Goal: Information Seeking & Learning: Learn about a topic

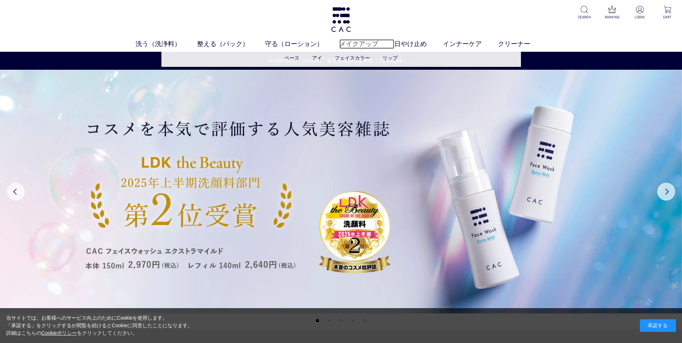
click at [355, 44] on link "メイクアップ" at bounding box center [367, 44] width 55 height 10
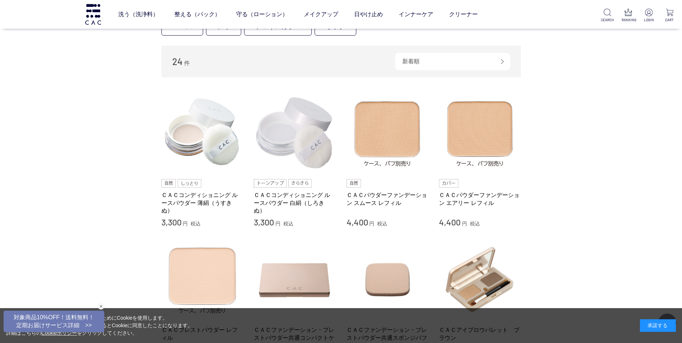
scroll to position [108, 0]
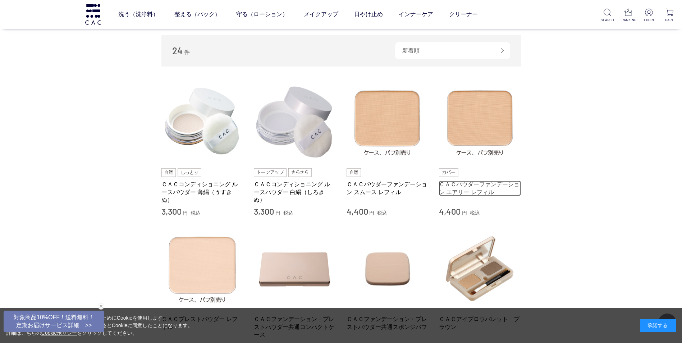
click at [478, 186] on link "ＣＡＣパウダーファンデーション エアリー レフィル" at bounding box center [480, 188] width 82 height 15
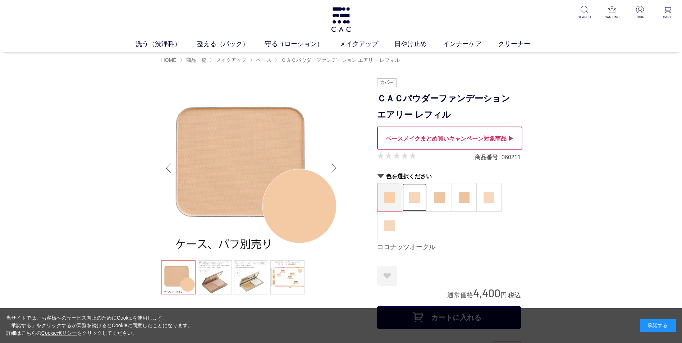
click at [418, 198] on img at bounding box center [414, 197] width 11 height 11
click at [445, 196] on img at bounding box center [439, 197] width 11 height 11
click at [489, 199] on img at bounding box center [489, 197] width 11 height 11
click at [388, 226] on img at bounding box center [390, 226] width 11 height 11
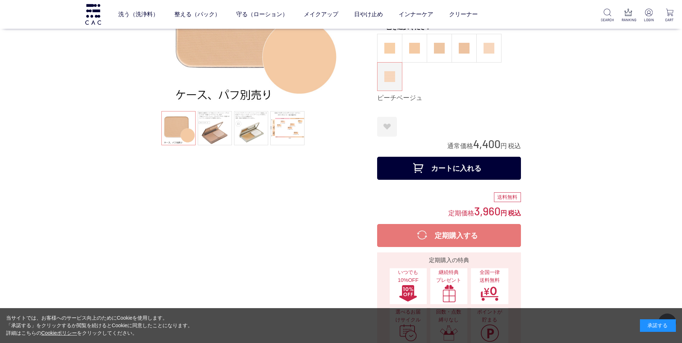
scroll to position [108, 0]
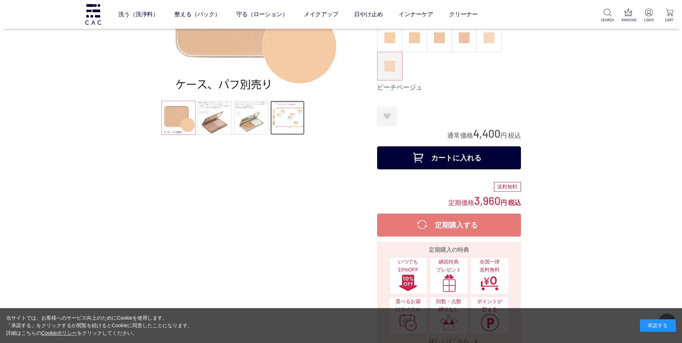
click at [289, 121] on link at bounding box center [288, 118] width 34 height 34
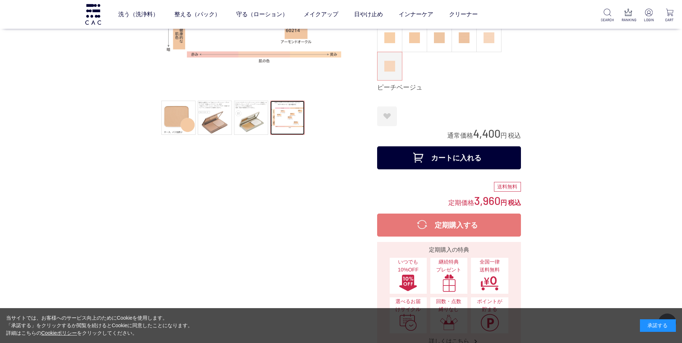
scroll to position [0, 0]
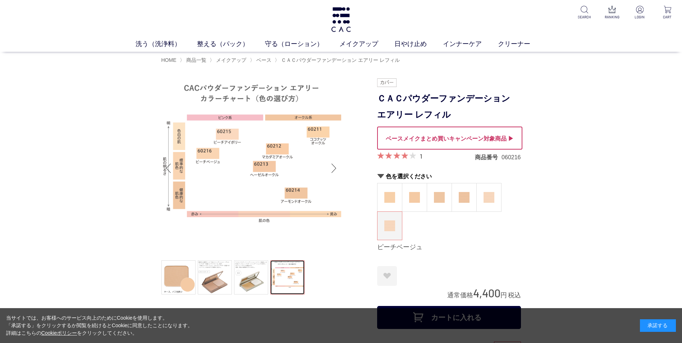
click at [333, 164] on div "Next slide" at bounding box center [334, 168] width 14 height 29
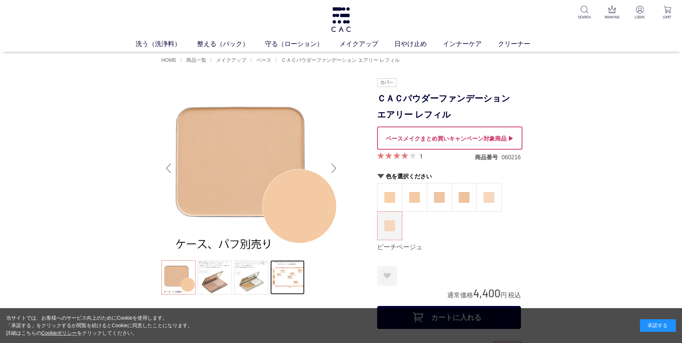
click at [167, 165] on div "Previous slide" at bounding box center [169, 168] width 14 height 29
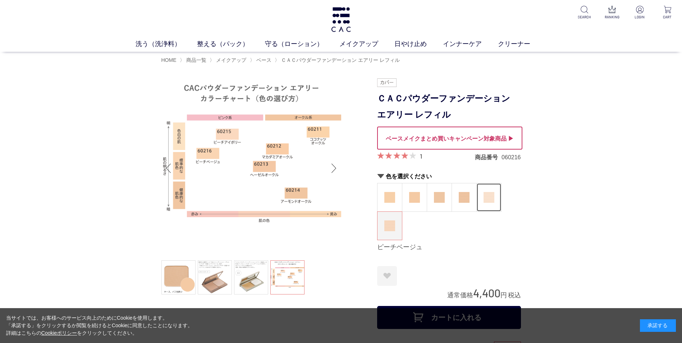
click at [488, 197] on img at bounding box center [489, 197] width 11 height 11
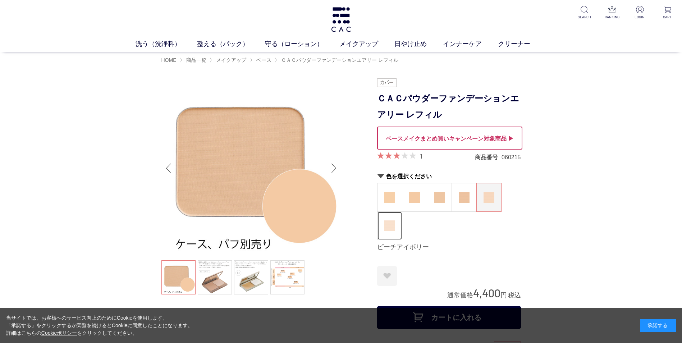
click at [387, 227] on img at bounding box center [390, 226] width 11 height 11
click at [486, 197] on img at bounding box center [489, 197] width 11 height 11
click at [386, 224] on img at bounding box center [390, 226] width 11 height 11
click at [489, 196] on img at bounding box center [489, 197] width 11 height 11
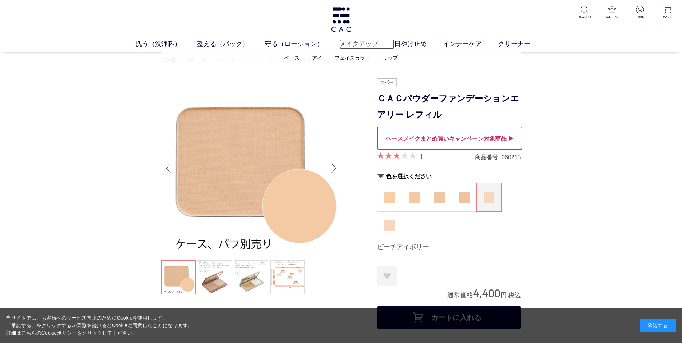
click at [359, 44] on link "メイクアップ" at bounding box center [367, 44] width 55 height 10
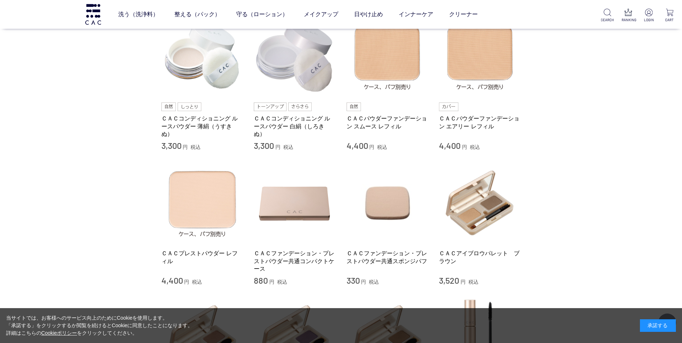
scroll to position [180, 0]
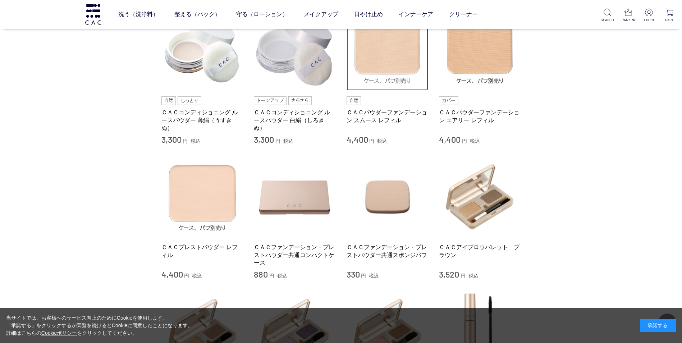
click at [405, 62] on img at bounding box center [388, 50] width 82 height 82
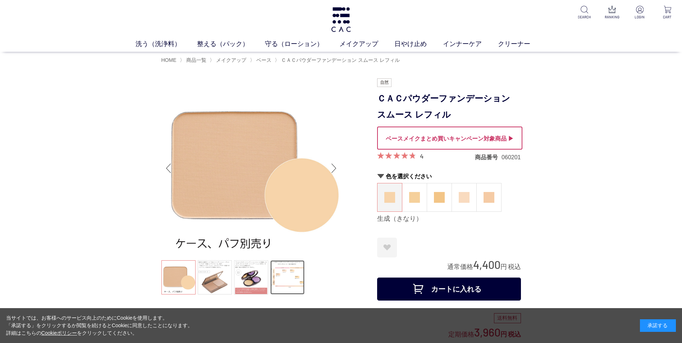
click at [291, 278] on link at bounding box center [288, 277] width 34 height 34
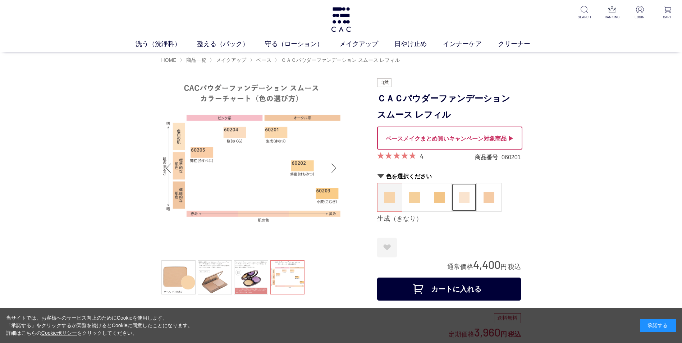
click at [462, 199] on img at bounding box center [464, 197] width 11 height 11
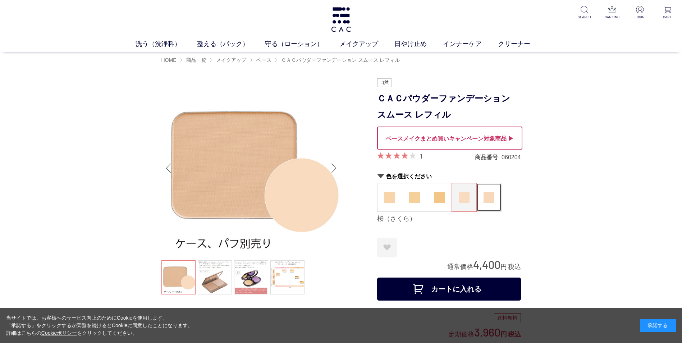
click at [489, 196] on img at bounding box center [489, 197] width 11 height 11
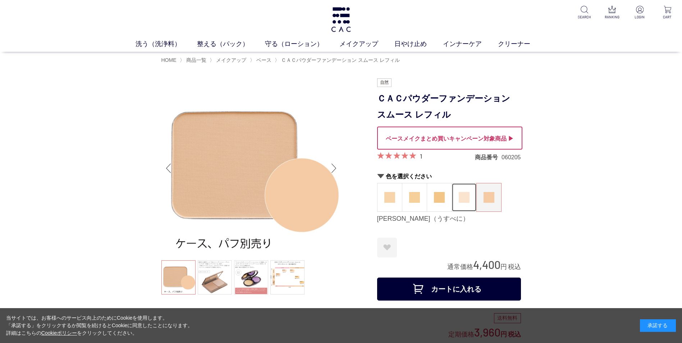
click at [464, 200] on img at bounding box center [464, 197] width 11 height 11
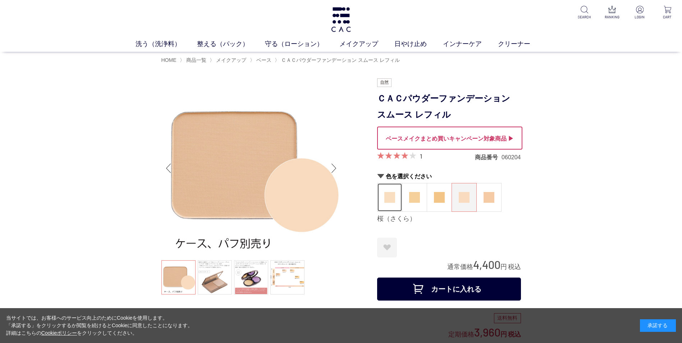
click at [390, 199] on img at bounding box center [390, 197] width 11 height 11
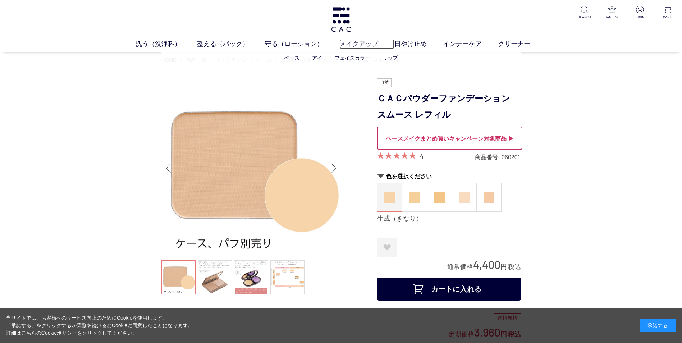
click at [353, 43] on link "メイクアップ" at bounding box center [367, 44] width 55 height 10
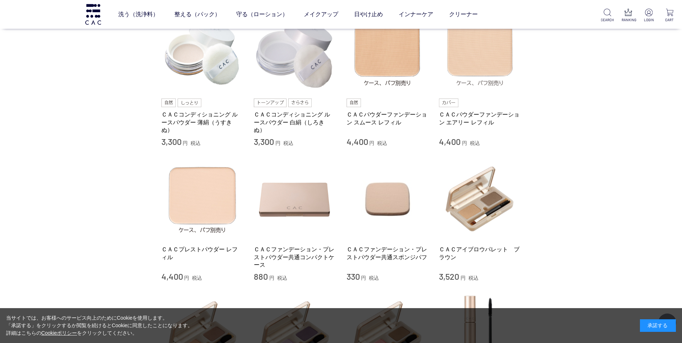
scroll to position [216, 0]
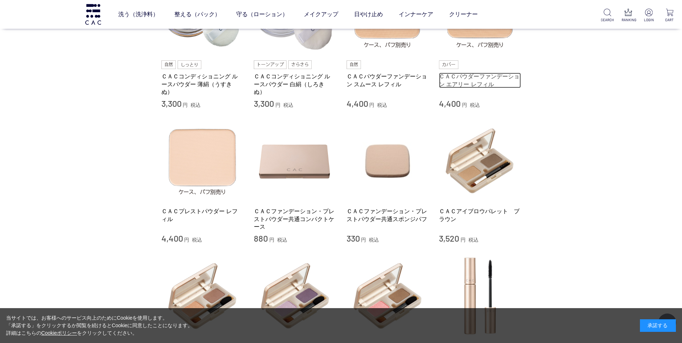
click at [462, 81] on link "ＣＡＣパウダーファンデーション エアリー レフィル" at bounding box center [480, 80] width 82 height 15
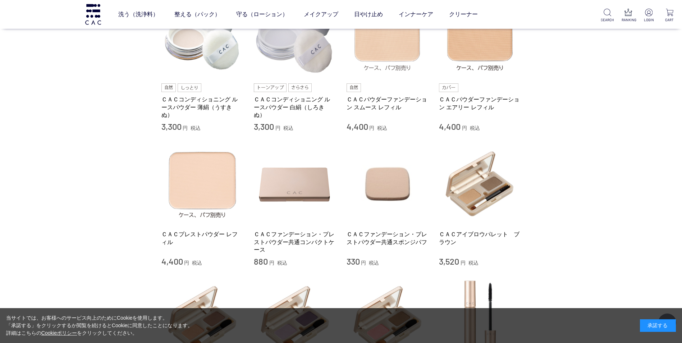
scroll to position [180, 0]
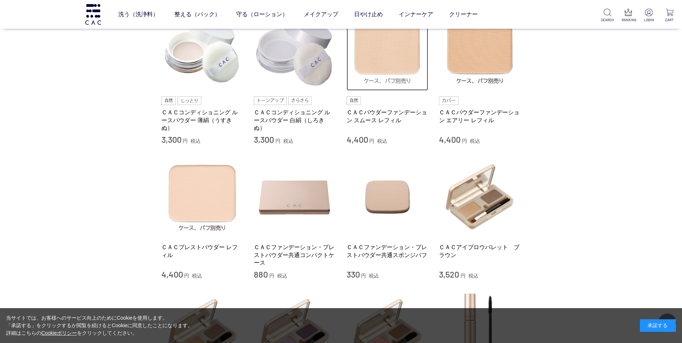
click at [387, 58] on img at bounding box center [388, 50] width 82 height 82
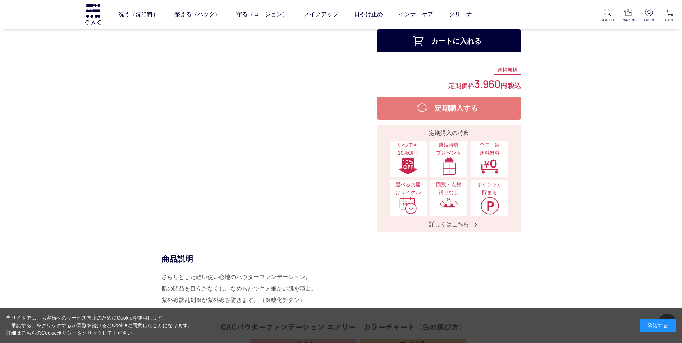
scroll to position [72, 0]
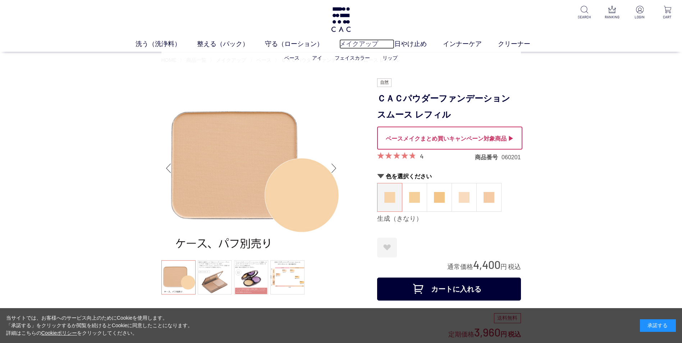
click at [356, 46] on link "メイクアップ" at bounding box center [367, 44] width 55 height 10
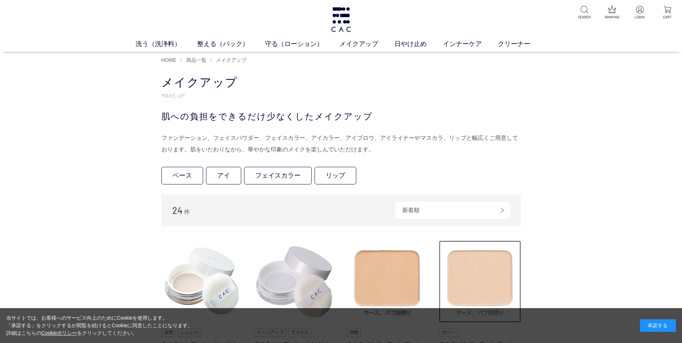
click at [479, 280] on img at bounding box center [480, 282] width 82 height 82
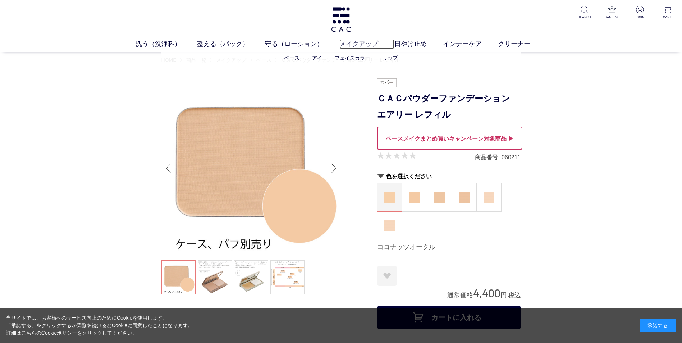
click at [354, 43] on link "メイクアップ" at bounding box center [367, 44] width 55 height 10
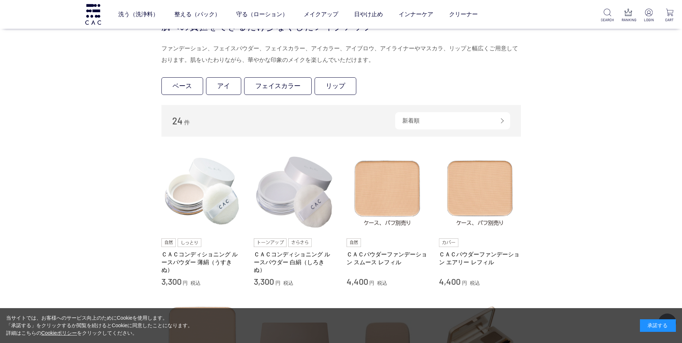
scroll to position [108, 0]
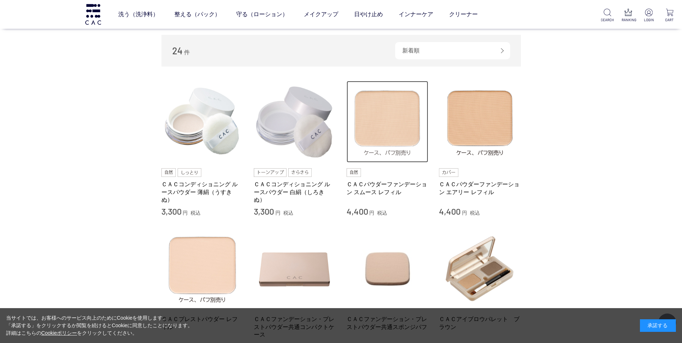
click at [387, 131] on img at bounding box center [388, 122] width 82 height 82
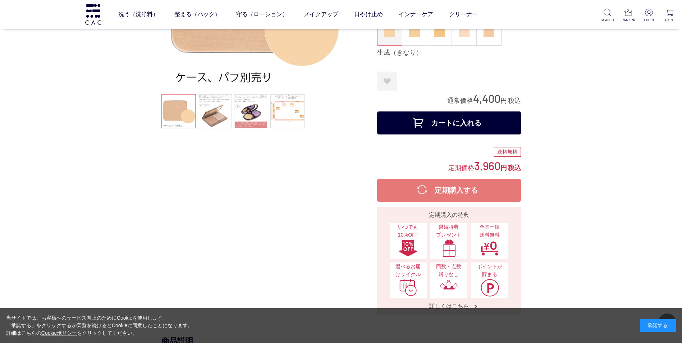
scroll to position [36, 0]
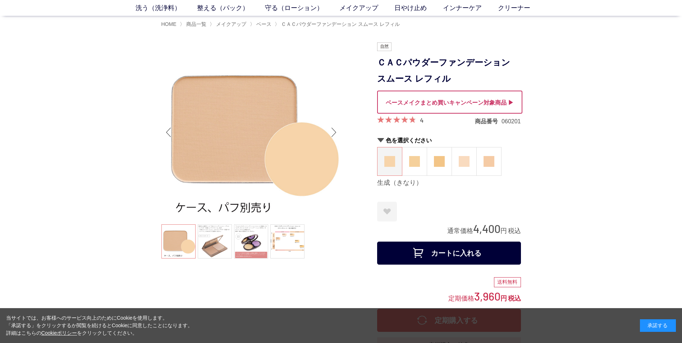
click at [392, 161] on img at bounding box center [390, 161] width 11 height 11
click at [291, 246] on link at bounding box center [288, 241] width 34 height 34
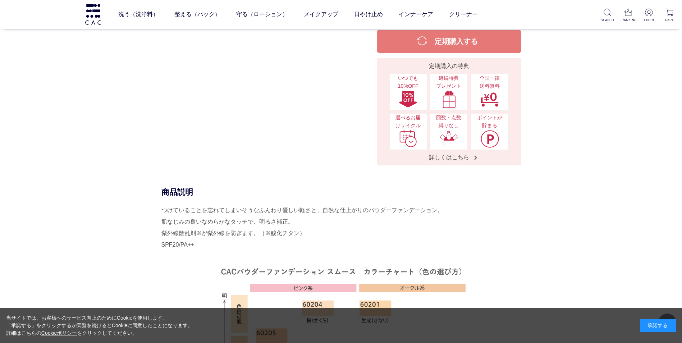
scroll to position [360, 0]
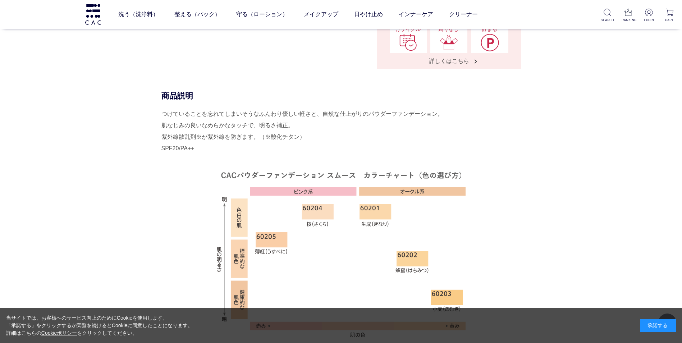
click at [374, 214] on img at bounding box center [341, 256] width 252 height 180
click at [320, 213] on img at bounding box center [341, 256] width 252 height 180
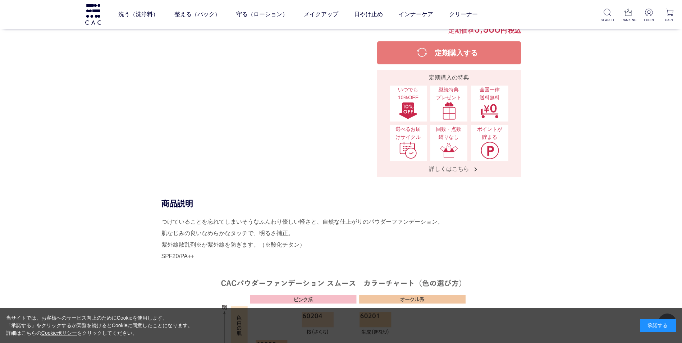
scroll to position [0, 0]
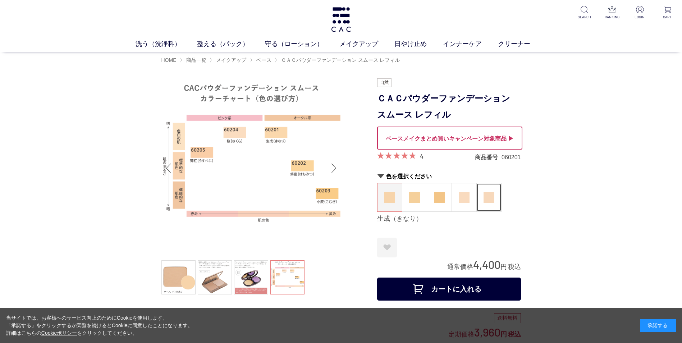
click at [486, 200] on img at bounding box center [489, 197] width 11 height 11
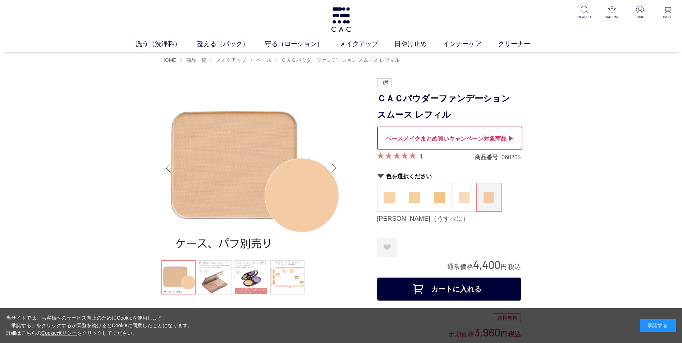
click at [490, 194] on img at bounding box center [489, 197] width 11 height 11
click at [467, 200] on img at bounding box center [464, 197] width 11 height 11
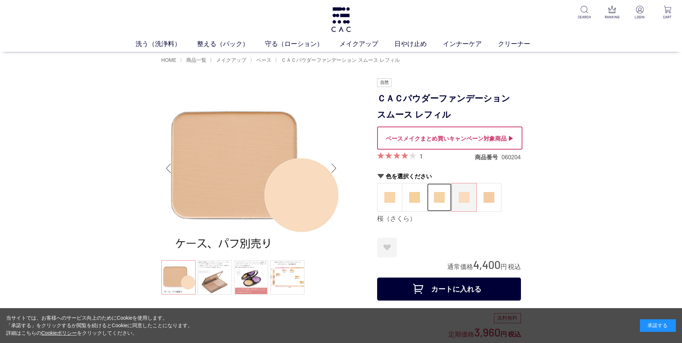
click at [444, 202] on img at bounding box center [439, 197] width 11 height 11
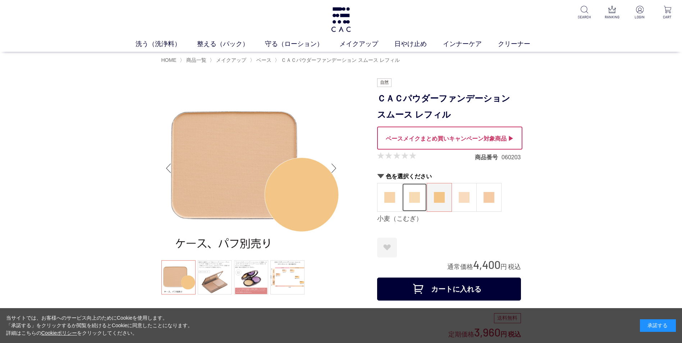
click at [414, 204] on figure at bounding box center [415, 197] width 24 height 28
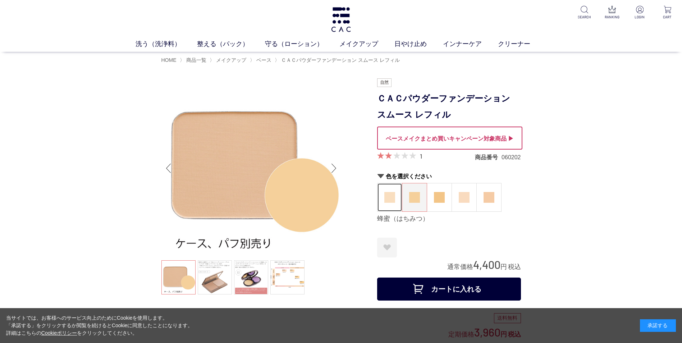
click at [385, 196] on img at bounding box center [390, 197] width 11 height 11
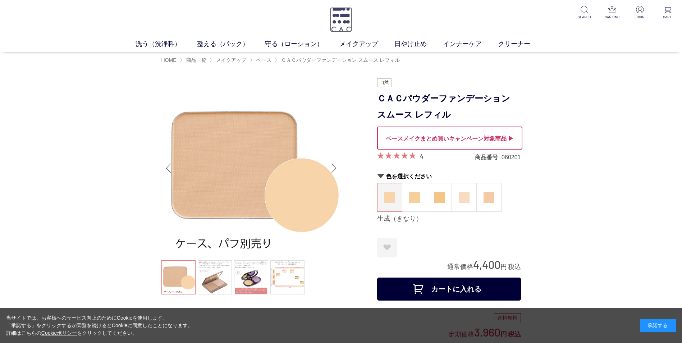
click at [344, 23] on img at bounding box center [341, 19] width 22 height 25
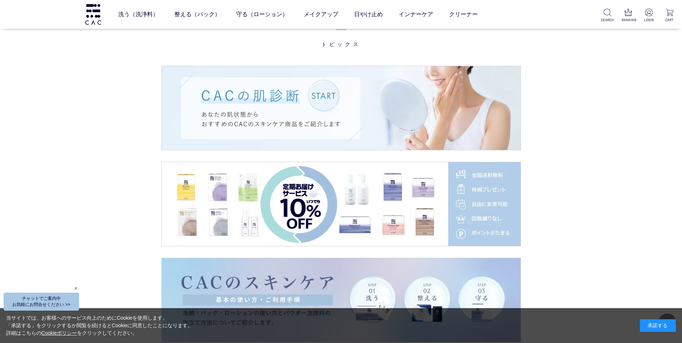
scroll to position [1187, 0]
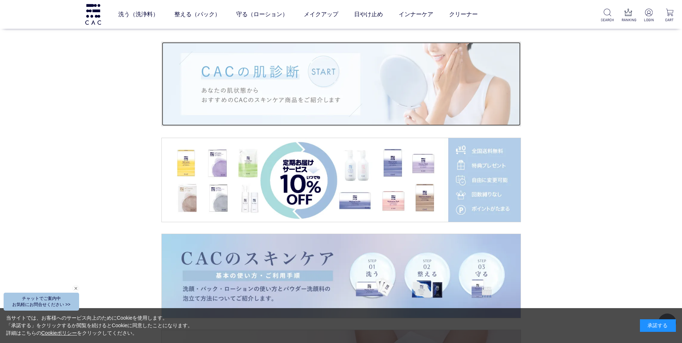
click at [320, 98] on img at bounding box center [341, 84] width 359 height 84
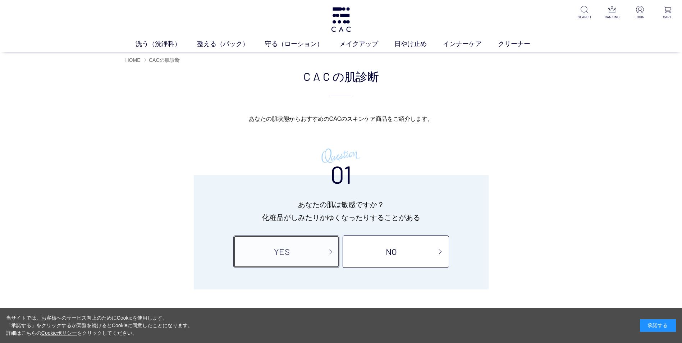
click at [315, 250] on link "YES" at bounding box center [286, 252] width 106 height 32
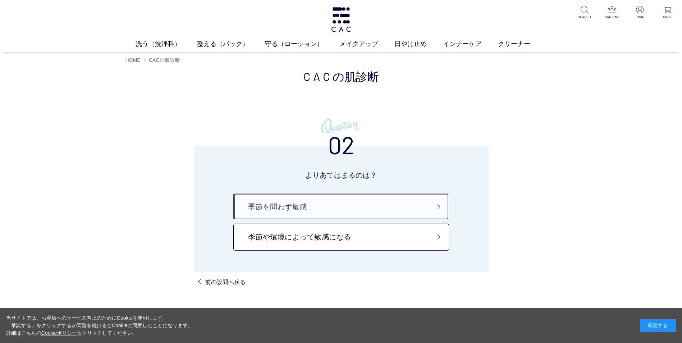
click at [318, 209] on link "季節を問わず敏感" at bounding box center [341, 206] width 216 height 27
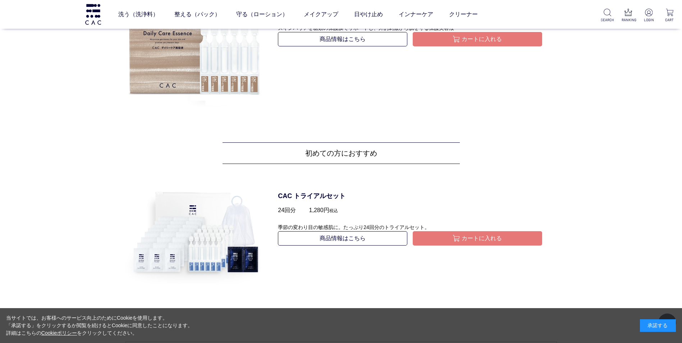
scroll to position [935, 0]
